Goal: Transaction & Acquisition: Purchase product/service

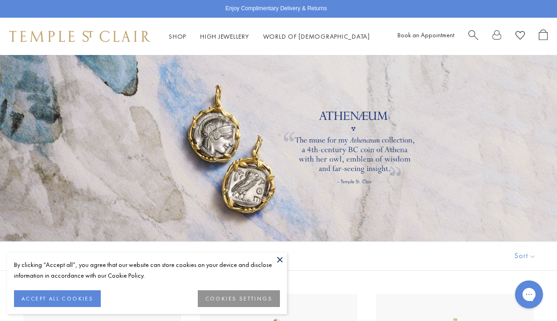
click at [281, 263] on button at bounding box center [280, 260] width 14 height 14
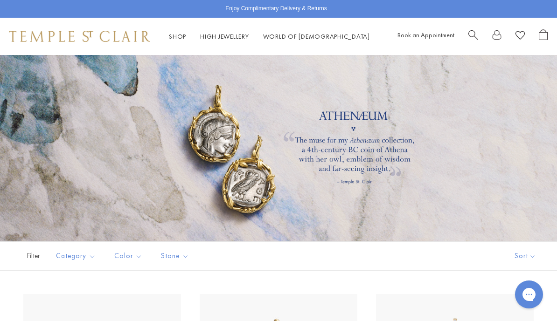
click at [296, 35] on link "World of Temple World of Temple" at bounding box center [316, 36] width 107 height 8
click at [227, 40] on link "High Jewellery High Jewellery" at bounding box center [224, 36] width 49 height 8
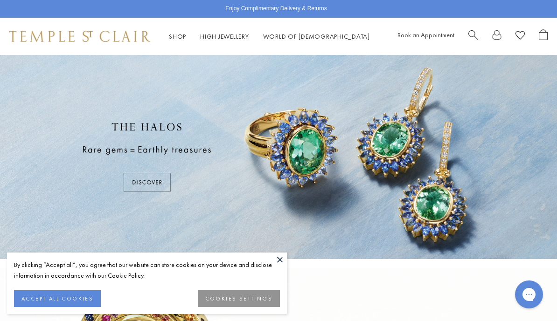
click at [279, 261] on button at bounding box center [280, 260] width 14 height 14
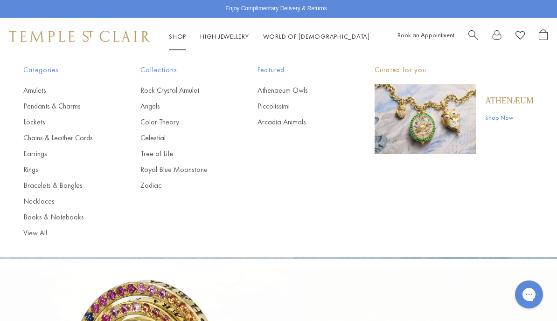
click at [45, 203] on link "Necklaces" at bounding box center [63, 201] width 80 height 10
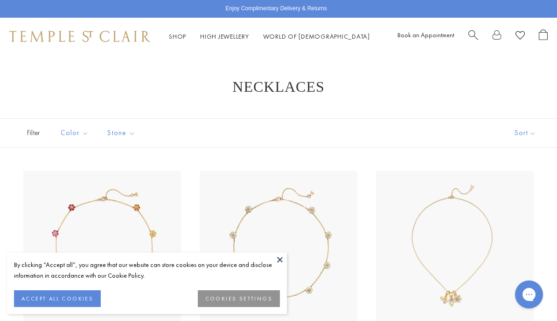
click at [281, 263] on button at bounding box center [280, 260] width 14 height 14
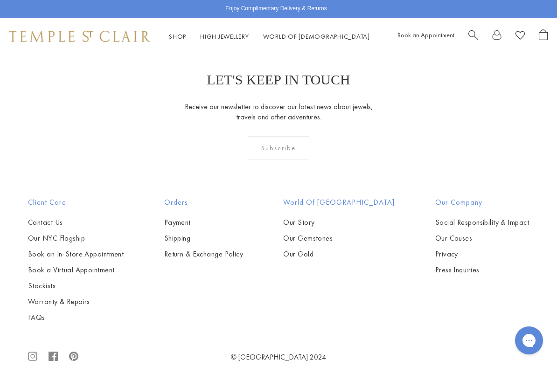
scroll to position [3185, 0]
click at [325, 248] on link "Our Gold" at bounding box center [338, 253] width 111 height 10
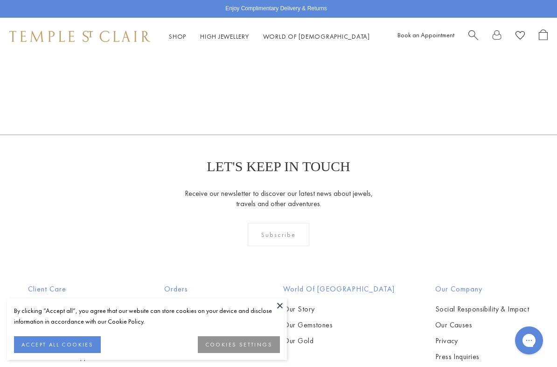
scroll to position [1106, 0]
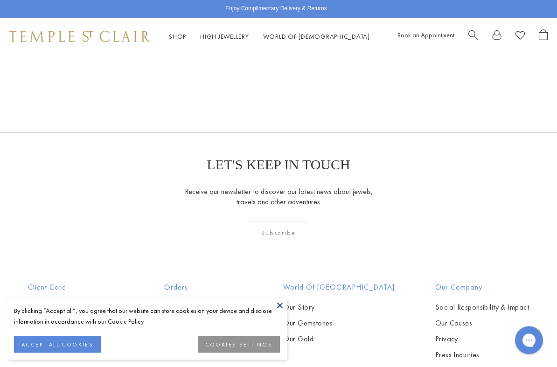
click at [285, 310] on button at bounding box center [280, 306] width 14 height 14
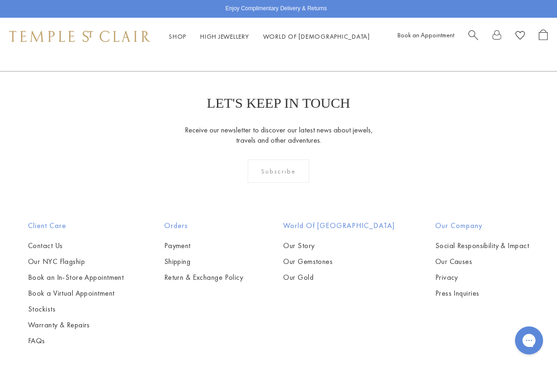
scroll to position [1175, 0]
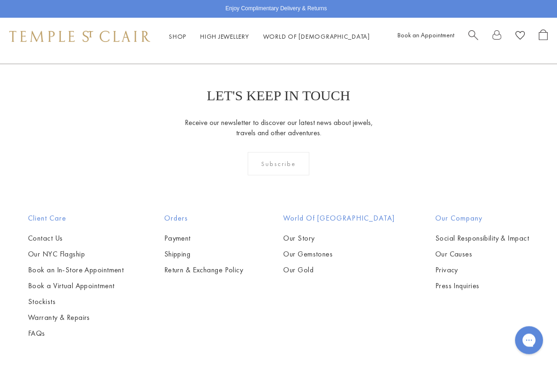
click at [80, 250] on link "Our NYC Flagship" at bounding box center [76, 255] width 96 height 10
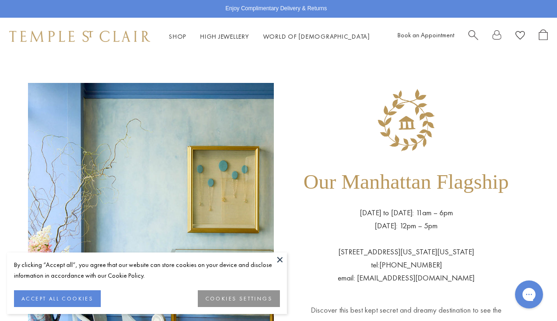
click at [181, 33] on link "Shop Shop" at bounding box center [177, 36] width 17 height 8
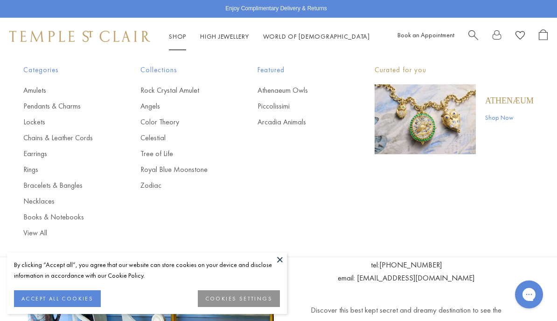
click at [37, 90] on link "Amulets" at bounding box center [63, 90] width 80 height 10
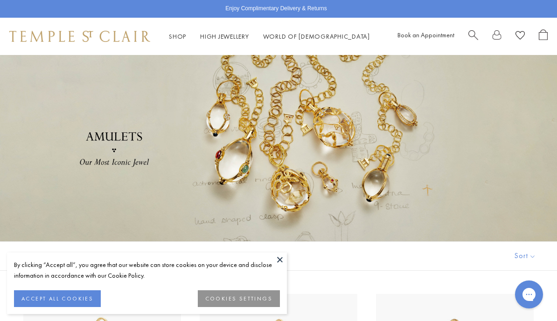
click at [282, 258] on button at bounding box center [280, 260] width 14 height 14
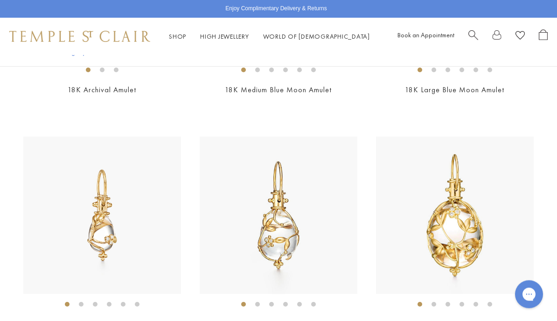
scroll to position [375, 0]
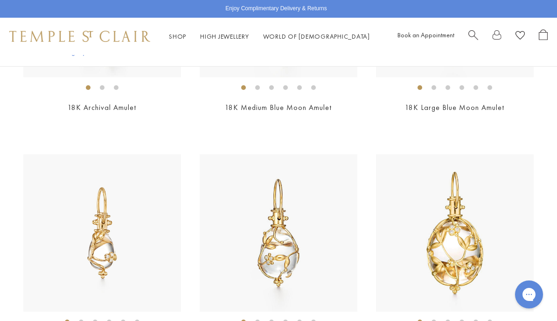
click at [178, 41] on link "Shop Shop" at bounding box center [177, 36] width 17 height 8
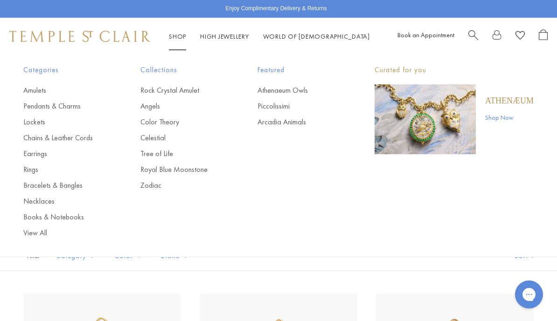
click at [62, 110] on link "Pendants & Charms" at bounding box center [63, 106] width 80 height 10
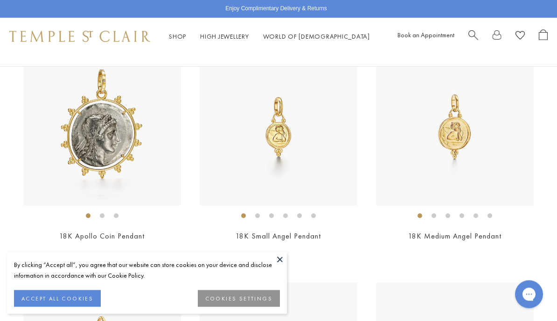
scroll to position [1046, 0]
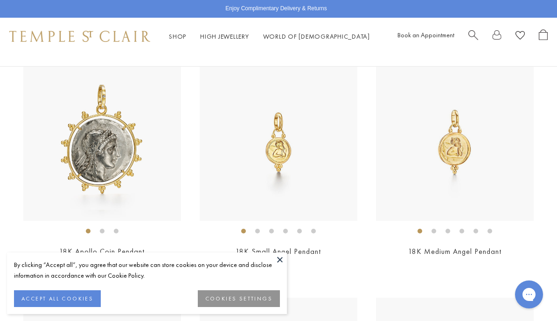
click at [105, 142] on img at bounding box center [102, 142] width 158 height 158
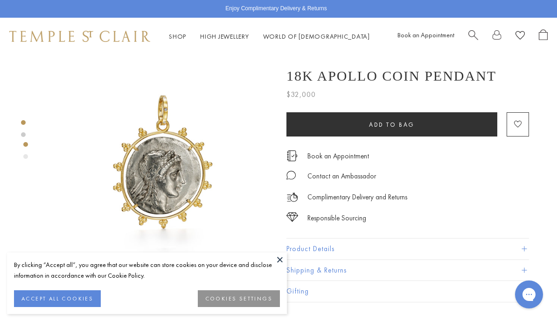
click at [278, 260] on button at bounding box center [280, 260] width 14 height 14
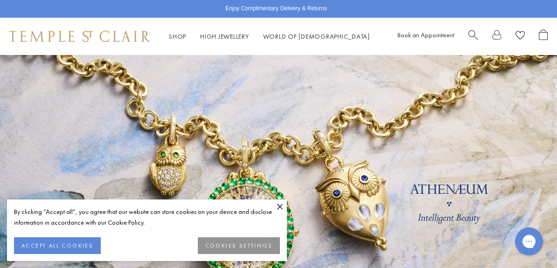
click at [281, 209] on button at bounding box center [280, 207] width 14 height 14
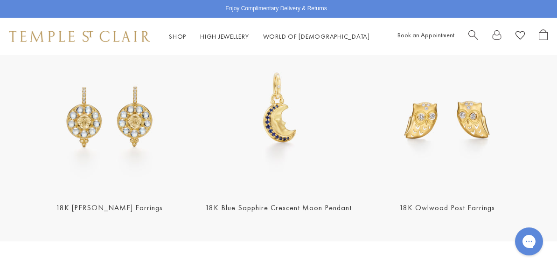
scroll to position [1082, 0]
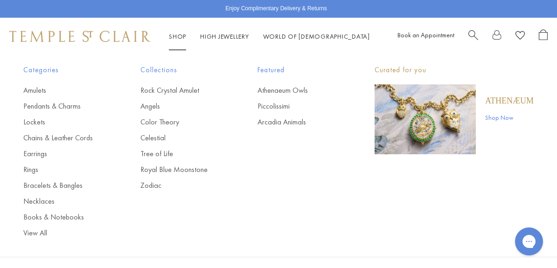
click at [36, 233] on link "View All" at bounding box center [63, 233] width 80 height 10
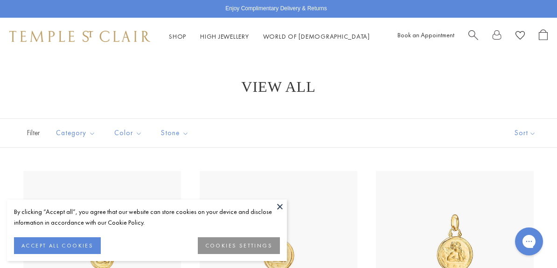
click at [279, 210] on button at bounding box center [280, 207] width 14 height 14
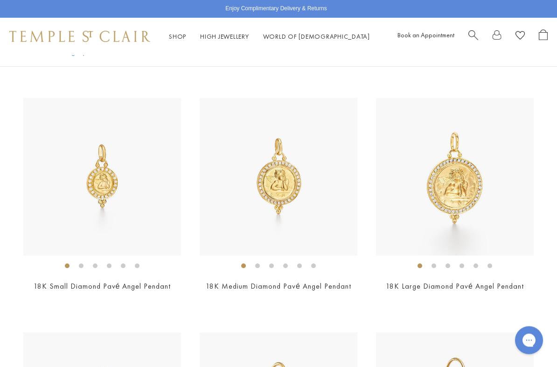
scroll to position [1950, 0]
click at [287, 182] on img at bounding box center [279, 177] width 158 height 158
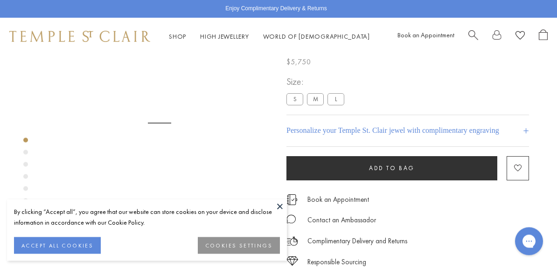
scroll to position [53, 0]
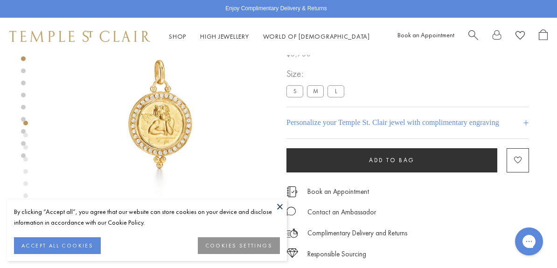
click at [478, 79] on div "**********" at bounding box center [407, 102] width 243 height 73
click at [469, 36] on span "Search" at bounding box center [473, 34] width 10 height 10
click at [470, 31] on span "Search" at bounding box center [473, 34] width 10 height 10
click at [473, 35] on span "Search" at bounding box center [473, 34] width 10 height 10
click at [473, 36] on span "Search" at bounding box center [473, 34] width 10 height 10
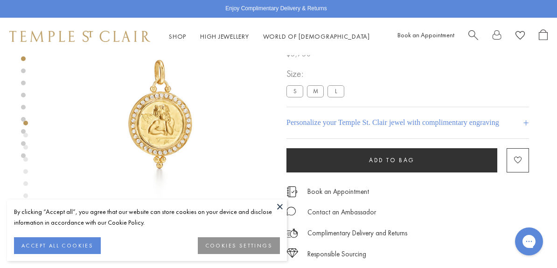
click at [478, 34] on span "Search" at bounding box center [473, 34] width 10 height 10
click at [89, 76] on input "search" at bounding box center [283, 74] width 483 height 11
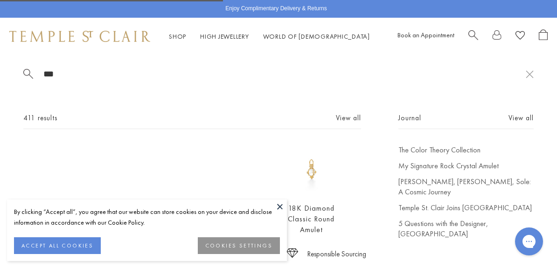
type input "****"
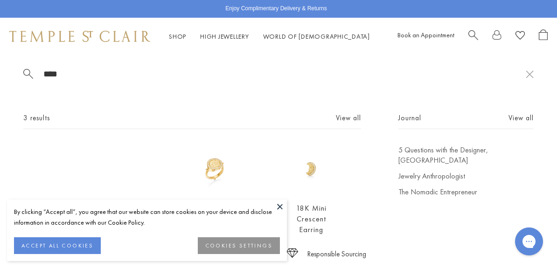
scroll to position [0, 0]
